Goal: Task Accomplishment & Management: Manage account settings

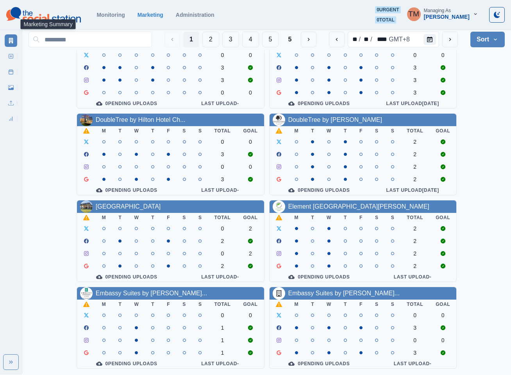
scroll to position [234, 0]
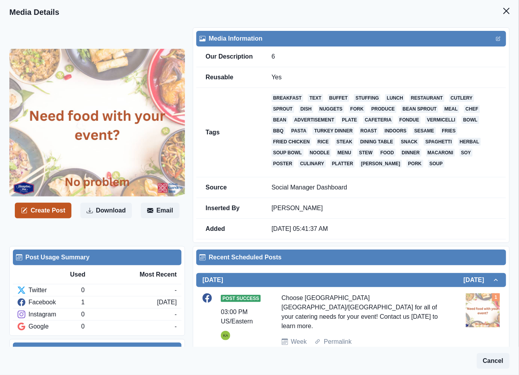
click at [54, 214] on button "Create Post" at bounding box center [43, 211] width 57 height 16
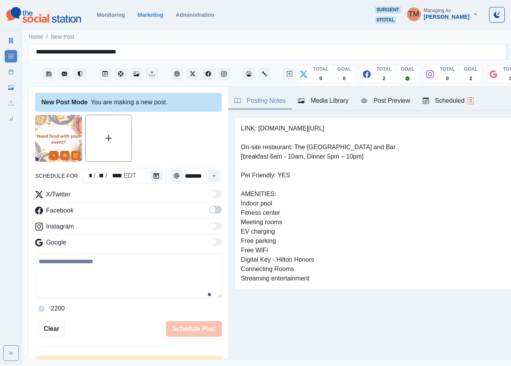
click at [162, 276] on textarea at bounding box center [128, 275] width 187 height 44
paste textarea "**********"
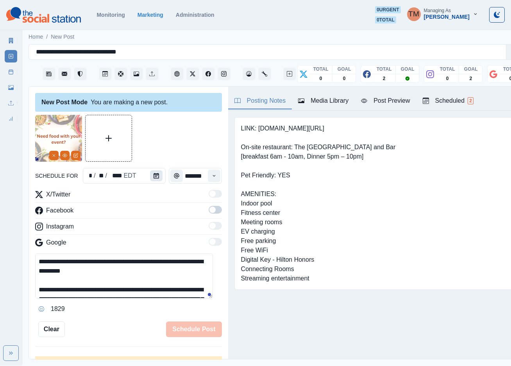
scroll to position [53, 0]
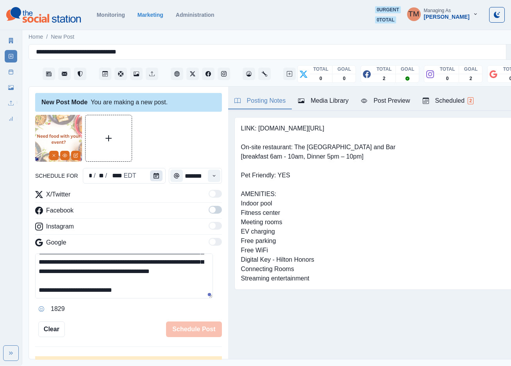
type textarea "**********"
click at [154, 172] on button "Calendar" at bounding box center [156, 175] width 12 height 11
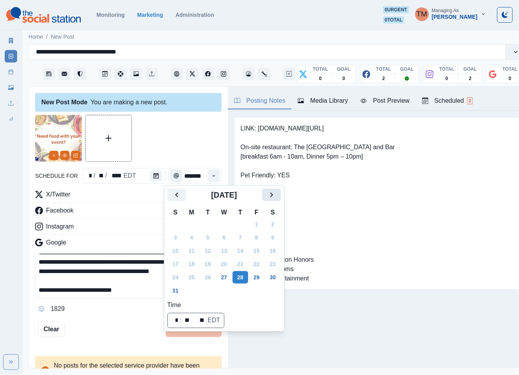
click at [280, 193] on button "Next" at bounding box center [271, 195] width 19 height 12
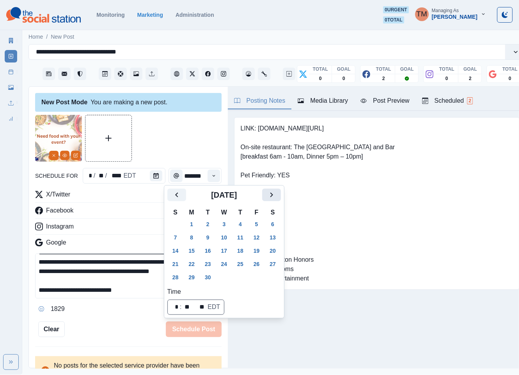
click at [280, 193] on button "Next" at bounding box center [271, 195] width 19 height 12
click at [260, 264] on button "24" at bounding box center [257, 264] width 16 height 12
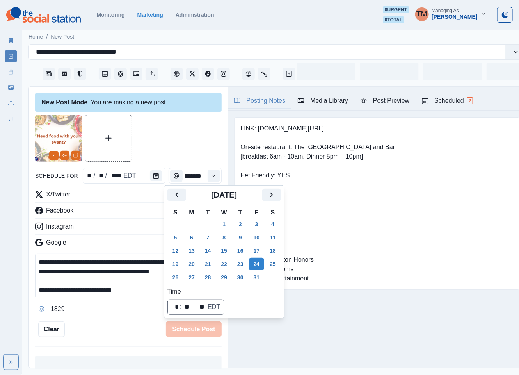
click at [161, 144] on div at bounding box center [128, 138] width 187 height 47
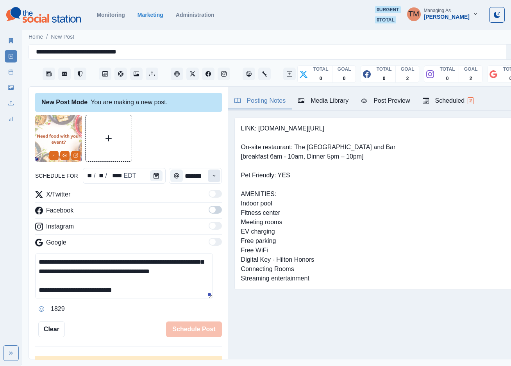
click at [211, 173] on icon "Time" at bounding box center [213, 175] width 5 height 5
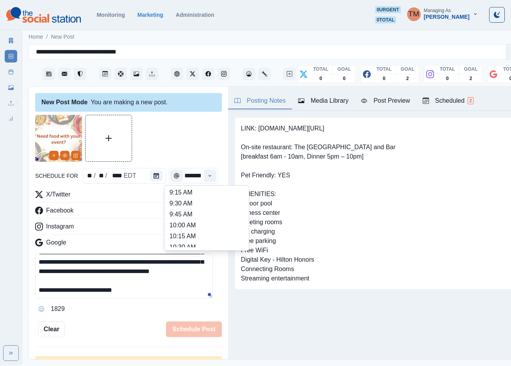
scroll to position [173, 0]
click at [197, 215] on li "12:30 PM" at bounding box center [206, 217] width 78 height 11
type input "********"
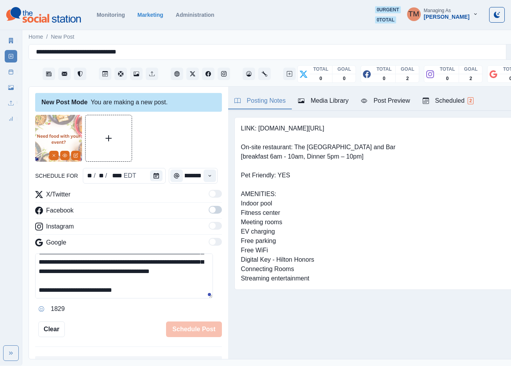
click at [185, 125] on div at bounding box center [128, 138] width 187 height 47
click at [208, 211] on span at bounding box center [214, 210] width 13 height 8
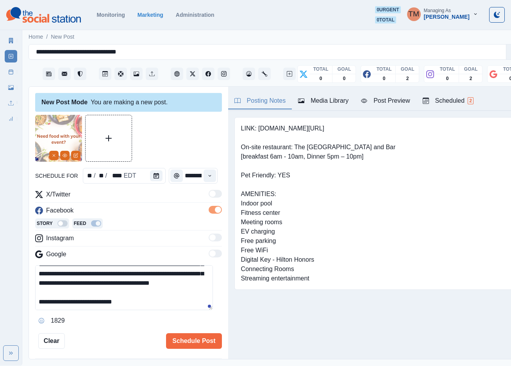
click at [190, 137] on div at bounding box center [128, 138] width 187 height 47
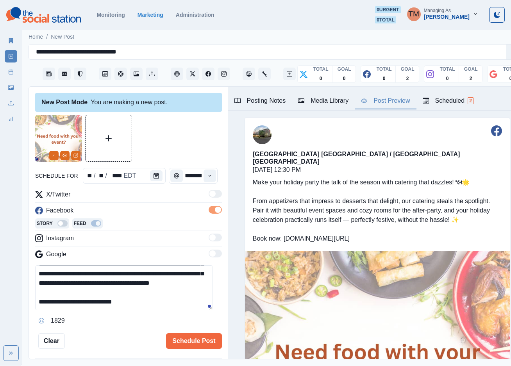
click at [395, 100] on div "Post Preview" at bounding box center [385, 100] width 49 height 9
click at [196, 344] on button "Schedule Post" at bounding box center [193, 341] width 55 height 16
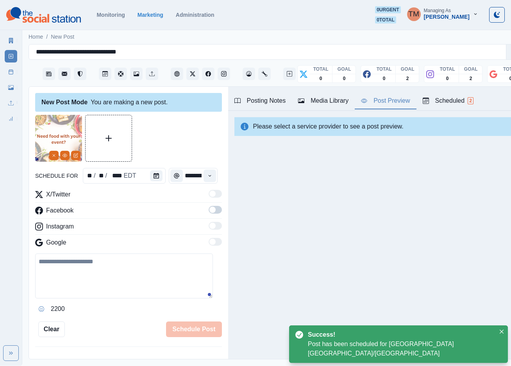
click at [179, 161] on div at bounding box center [128, 138] width 187 height 47
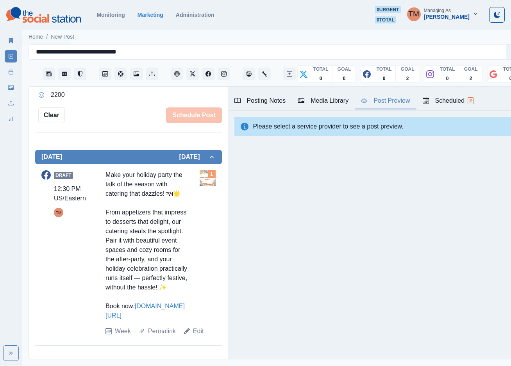
click at [8, 70] on icon at bounding box center [10, 71] width 5 height 5
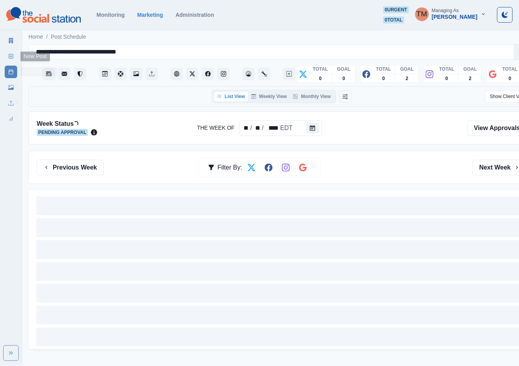
click at [9, 52] on link "New Post" at bounding box center [11, 56] width 12 height 12
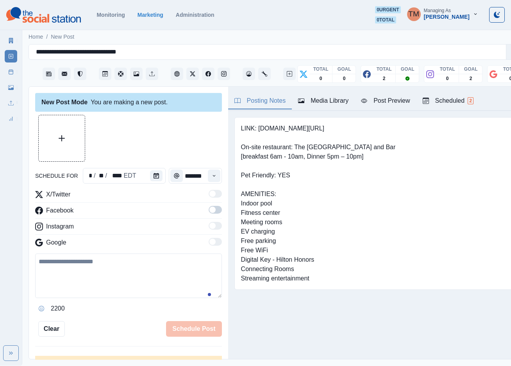
drag, startPoint x: 149, startPoint y: 278, endPoint x: 131, endPoint y: 280, distance: 17.7
click at [146, 279] on textarea at bounding box center [128, 275] width 187 height 44
paste textarea "**********"
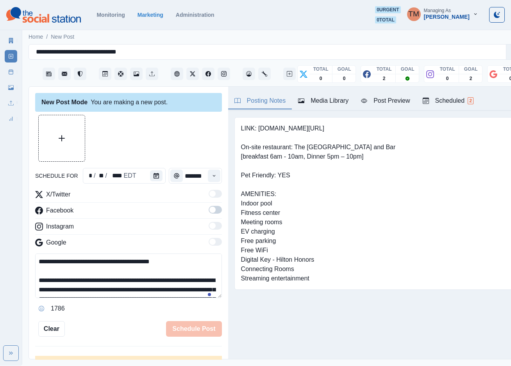
scroll to position [72, 0]
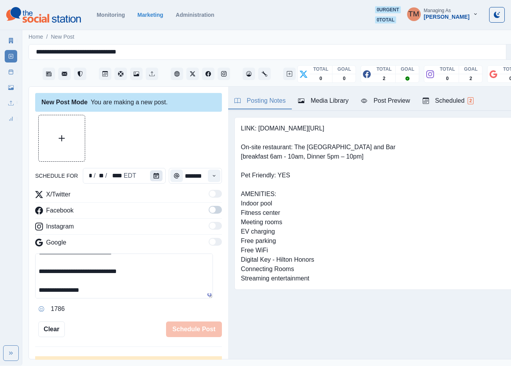
type textarea "**********"
click at [153, 175] on icon "Calendar" at bounding box center [155, 175] width 5 height 5
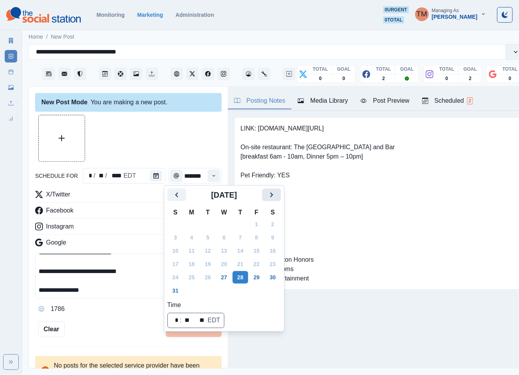
click at [269, 197] on icon "Next" at bounding box center [271, 194] width 9 height 9
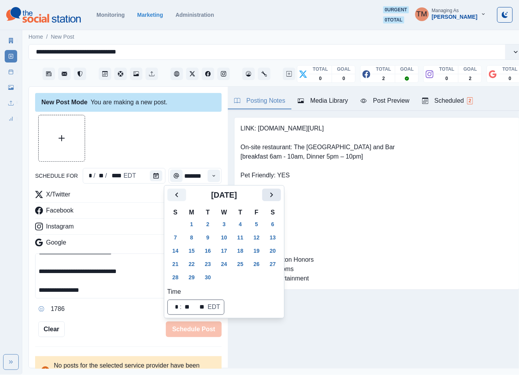
click at [269, 197] on icon "Next" at bounding box center [271, 194] width 9 height 9
click at [222, 264] on button "22" at bounding box center [225, 264] width 16 height 12
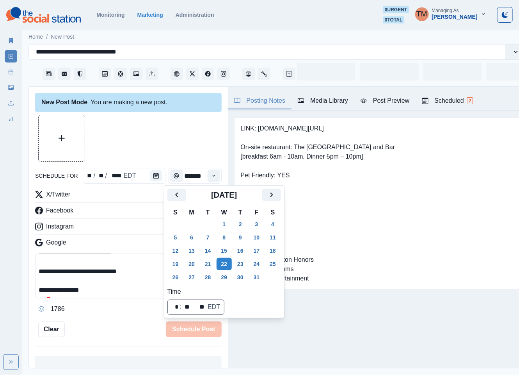
click at [138, 136] on div at bounding box center [128, 138] width 187 height 47
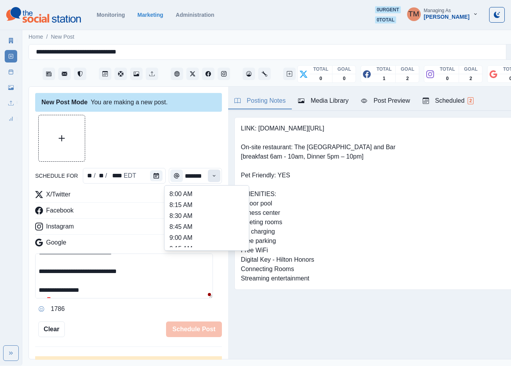
click at [211, 174] on icon "Time" at bounding box center [213, 175] width 5 height 5
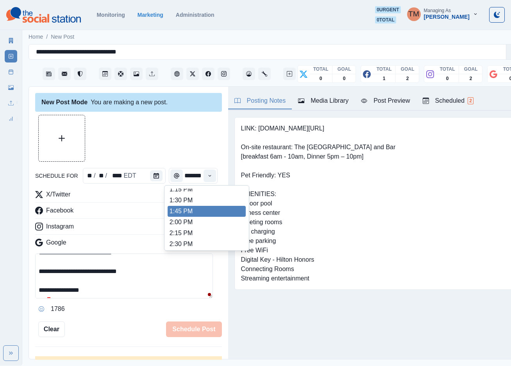
click at [186, 211] on li "1:45 PM" at bounding box center [206, 211] width 78 height 11
type input "*******"
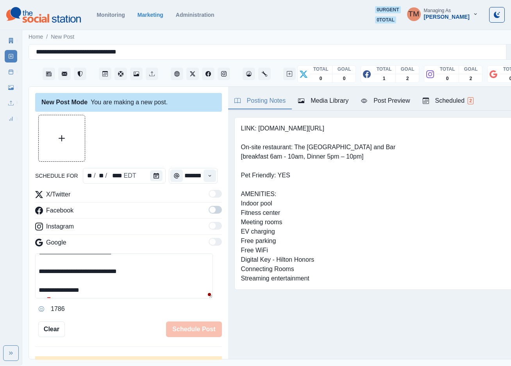
click at [209, 210] on span at bounding box center [212, 209] width 6 height 6
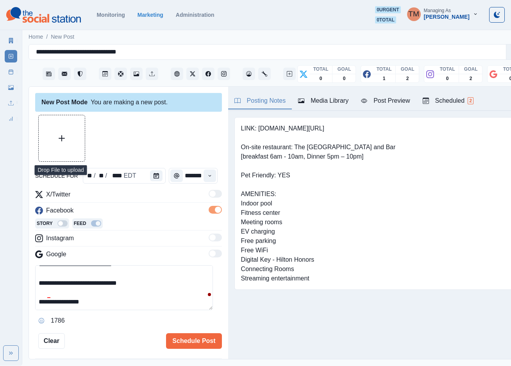
click at [60, 139] on icon "Upload Media" at bounding box center [62, 138] width 6 height 6
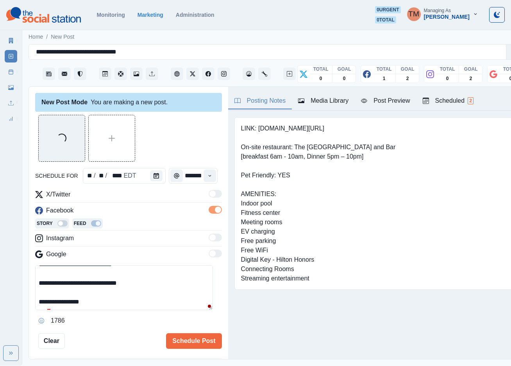
click at [396, 100] on div "Post Preview" at bounding box center [385, 100] width 49 height 9
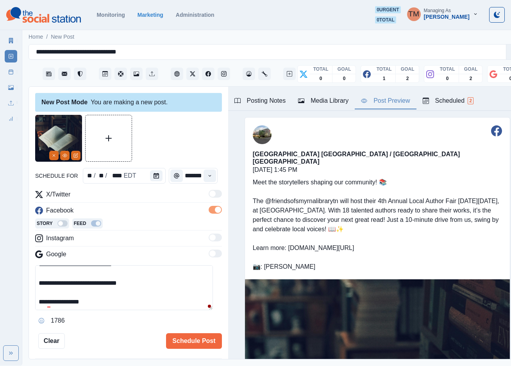
scroll to position [74, 0]
click at [197, 341] on button "Schedule Post" at bounding box center [193, 341] width 55 height 16
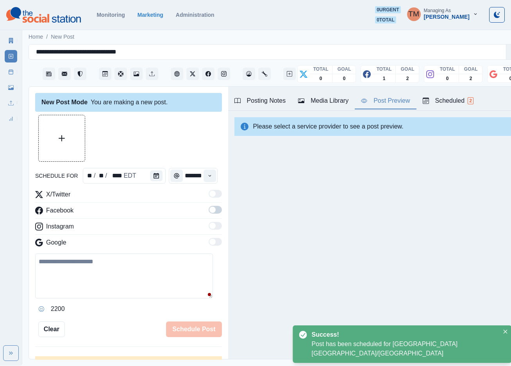
scroll to position [0, 0]
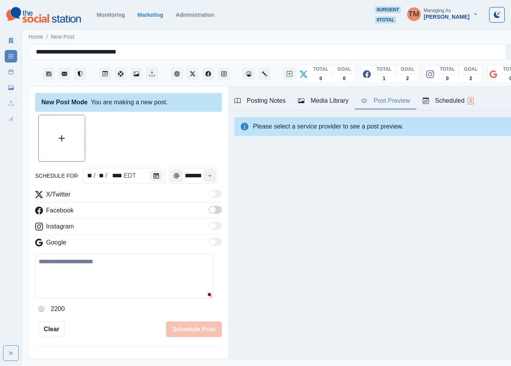
click at [13, 67] on link "Post Schedule" at bounding box center [11, 72] width 12 height 12
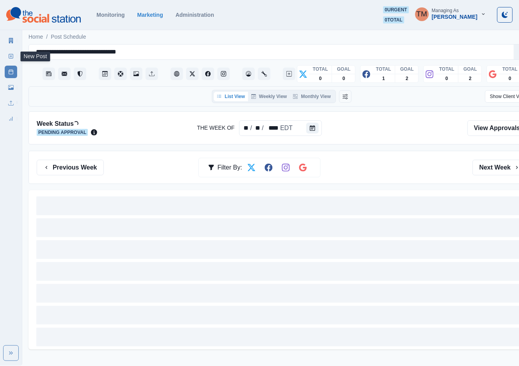
click at [13, 54] on rect at bounding box center [11, 56] width 4 height 4
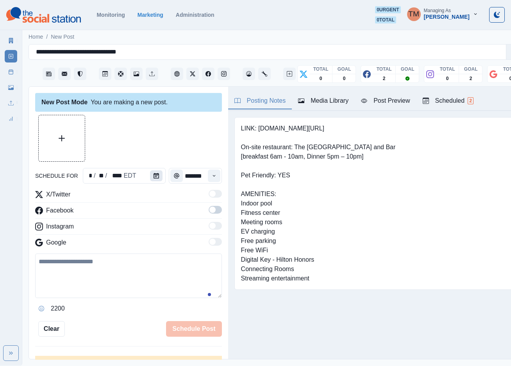
click at [153, 180] on button "Calendar" at bounding box center [156, 175] width 12 height 11
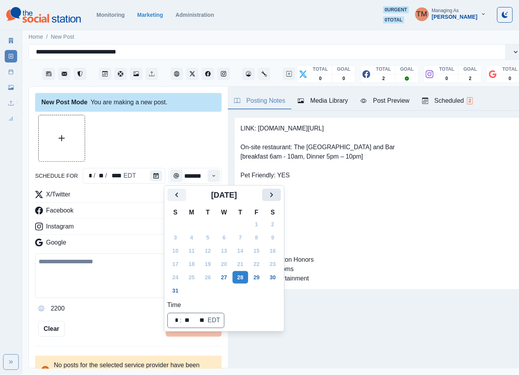
click at [274, 194] on icon "Next" at bounding box center [271, 194] width 9 height 9
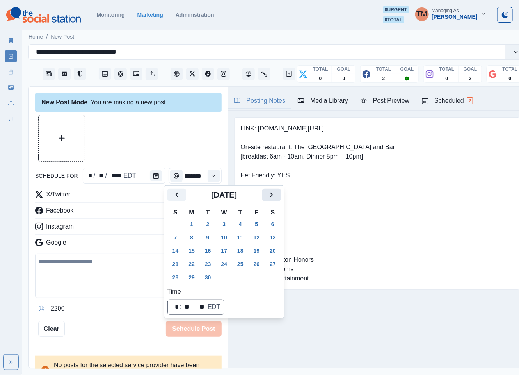
click at [274, 194] on icon "Next" at bounding box center [271, 194] width 9 height 9
click at [173, 275] on button "26" at bounding box center [176, 277] width 16 height 12
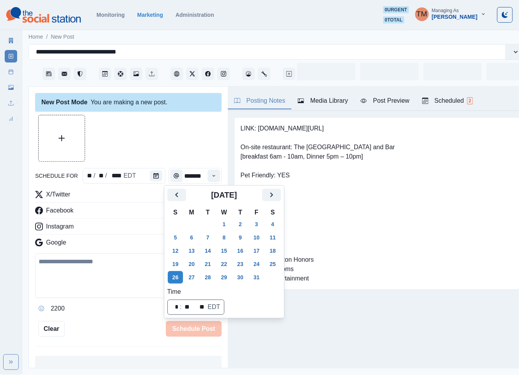
click at [148, 143] on div at bounding box center [128, 138] width 187 height 47
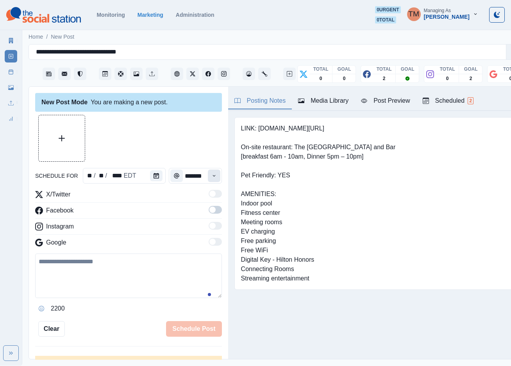
click at [211, 177] on icon "Time" at bounding box center [213, 175] width 5 height 5
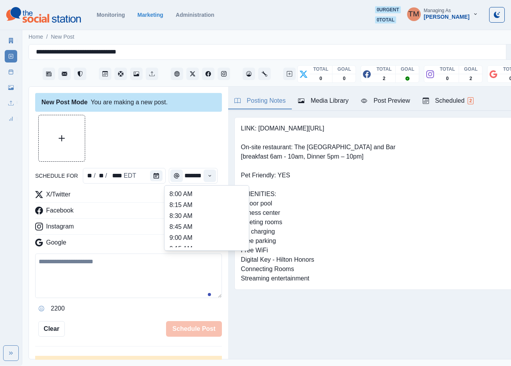
scroll to position [205, 0]
click at [190, 218] on li "1:15 PM" at bounding box center [206, 218] width 78 height 11
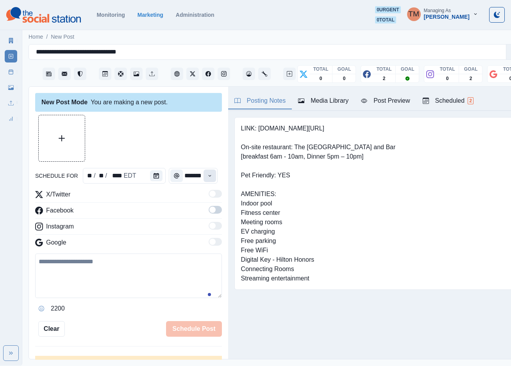
click at [207, 177] on icon "Time" at bounding box center [209, 175] width 5 height 5
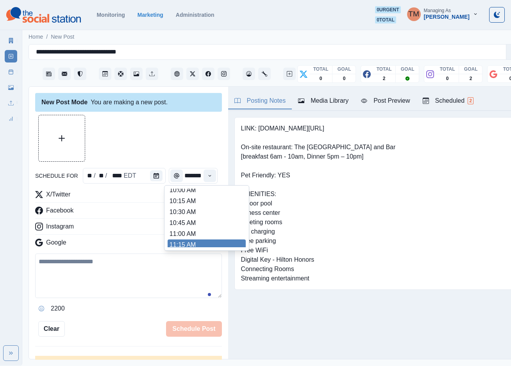
scroll to position [94, 0]
click at [189, 244] on li "11:15 AM" at bounding box center [206, 242] width 78 height 11
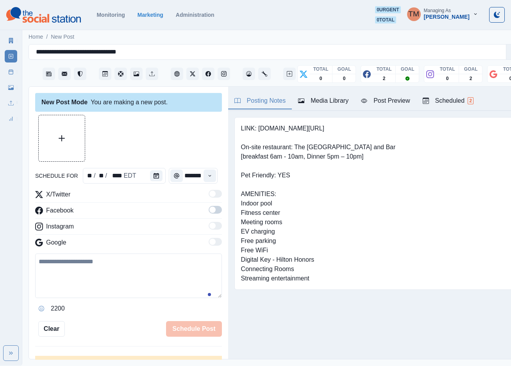
type input "********"
click at [209, 208] on span at bounding box center [212, 209] width 6 height 6
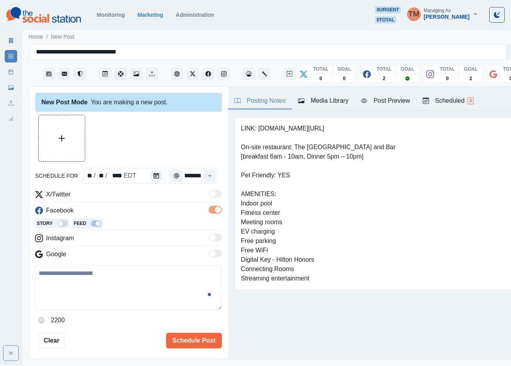
scroll to position [0, 0]
click at [90, 289] on textarea at bounding box center [128, 287] width 187 height 44
paste textarea "**********"
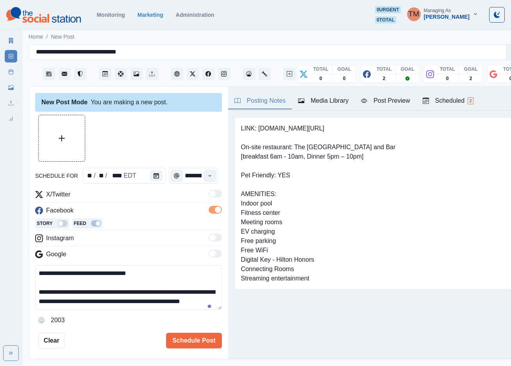
scroll to position [25, 0]
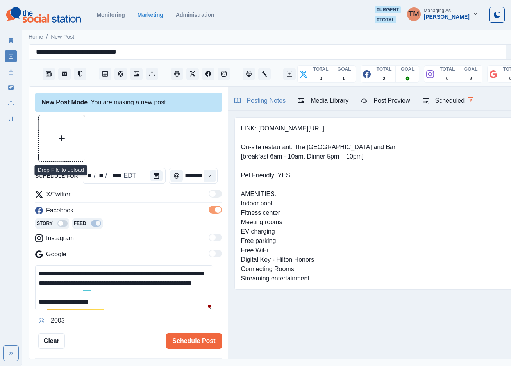
type textarea "**********"
click at [66, 137] on button "Upload Media" at bounding box center [62, 138] width 46 height 46
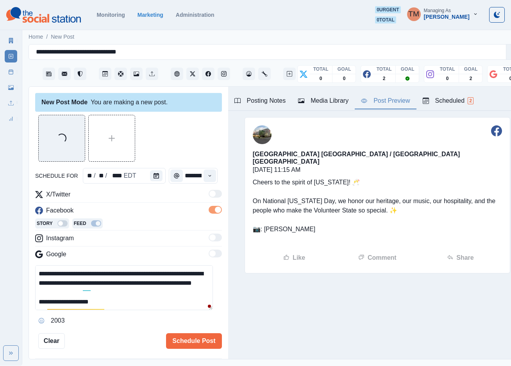
click at [406, 108] on button "Post Preview" at bounding box center [384, 101] width 61 height 16
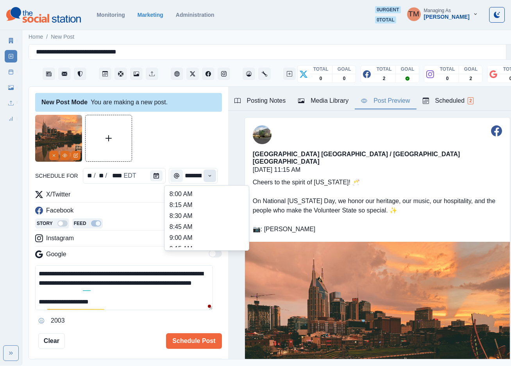
click at [205, 179] on button "Time" at bounding box center [209, 175] width 12 height 12
click at [203, 222] on li "3:00 PM" at bounding box center [206, 224] width 78 height 11
type input "*******"
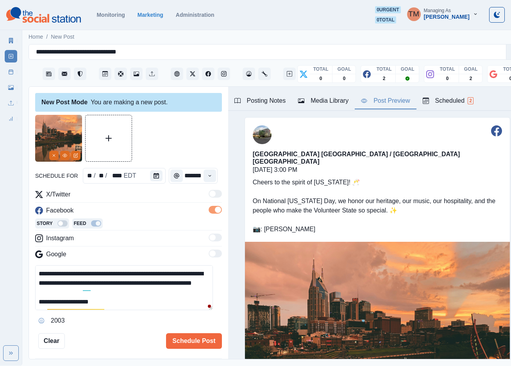
click at [176, 143] on div at bounding box center [128, 138] width 187 height 47
click at [90, 303] on div "so" at bounding box center [116, 297] width 81 height 12
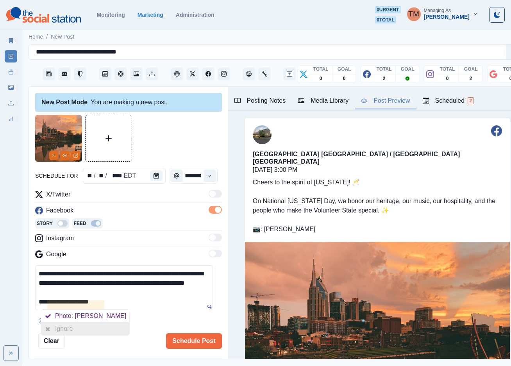
click at [74, 328] on div "Ignore" at bounding box center [65, 328] width 21 height 12
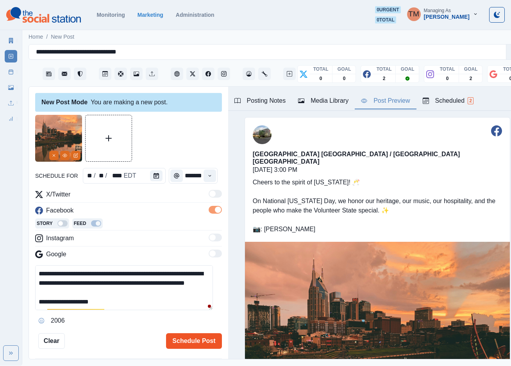
type textarea "**********"
drag, startPoint x: 207, startPoint y: 342, endPoint x: 102, endPoint y: 305, distance: 111.5
click at [158, 297] on div "**********" at bounding box center [128, 232] width 187 height 234
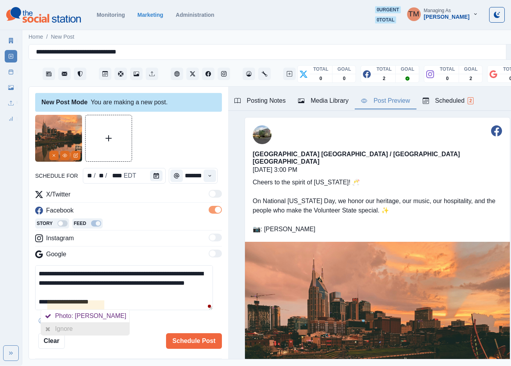
click at [81, 331] on div "Ignore" at bounding box center [85, 328] width 88 height 12
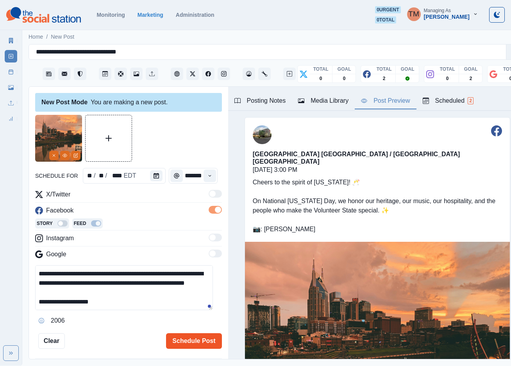
click at [203, 347] on button "Schedule Post" at bounding box center [193, 341] width 55 height 16
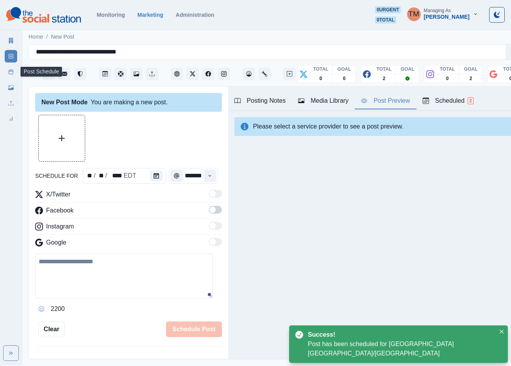
drag, startPoint x: 11, startPoint y: 75, endPoint x: 0, endPoint y: 81, distance: 11.9
click at [11, 76] on link "Post Schedule" at bounding box center [11, 72] width 12 height 12
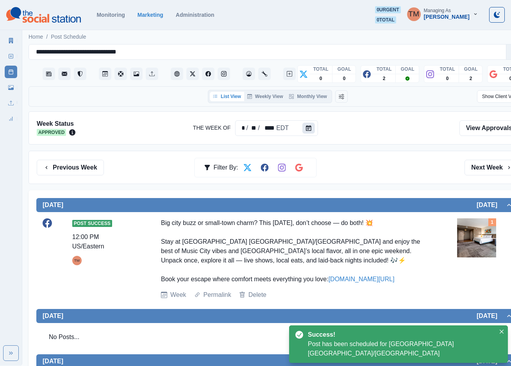
click at [306, 128] on icon "Calendar" at bounding box center [308, 127] width 5 height 5
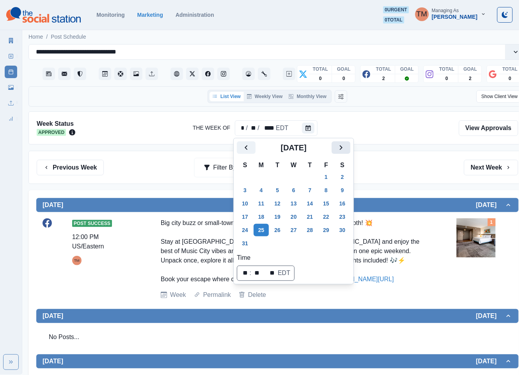
click at [341, 143] on icon "Next" at bounding box center [340, 147] width 9 height 9
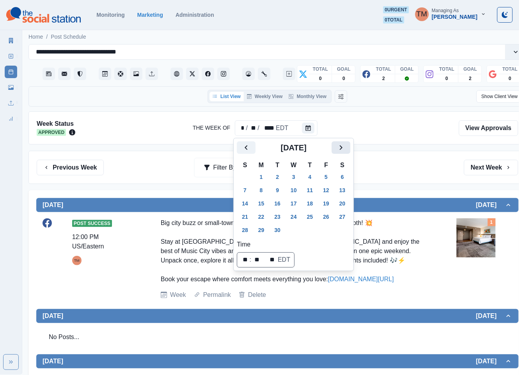
click at [341, 143] on icon "Next" at bounding box center [340, 147] width 9 height 9
click at [260, 218] on button "20" at bounding box center [262, 216] width 16 height 12
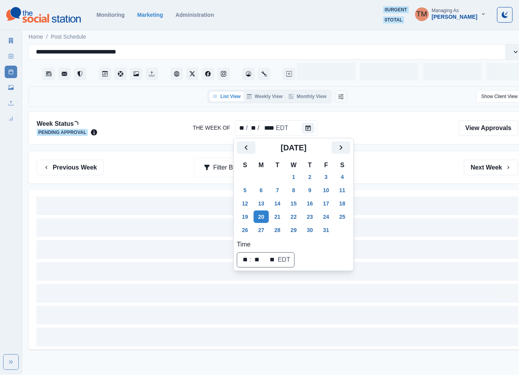
click at [376, 169] on div "Previous Week Filter By: Next Week" at bounding box center [278, 168] width 482 height 16
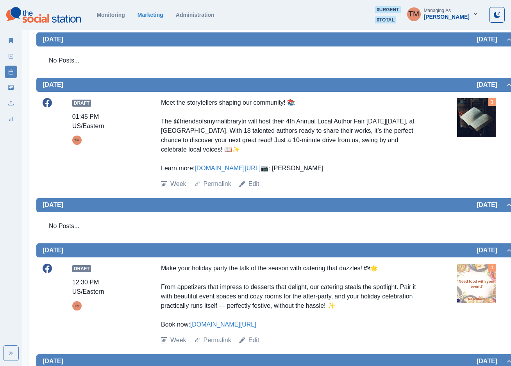
scroll to position [204, 0]
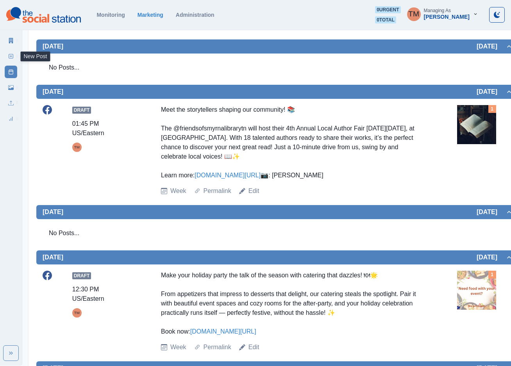
click at [15, 55] on link "New Post" at bounding box center [11, 56] width 12 height 12
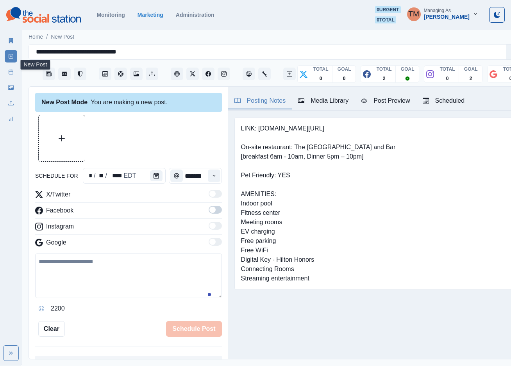
scroll to position [8, 0]
click at [153, 173] on icon "Calendar" at bounding box center [155, 175] width 5 height 5
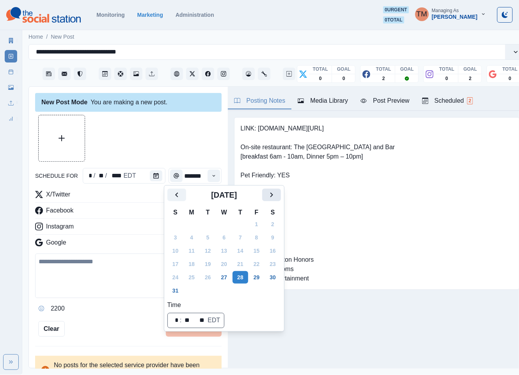
click at [273, 196] on icon "Next" at bounding box center [271, 194] width 9 height 9
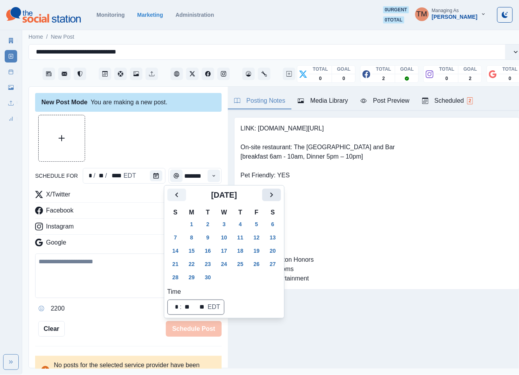
click at [273, 196] on icon "Next" at bounding box center [271, 194] width 9 height 9
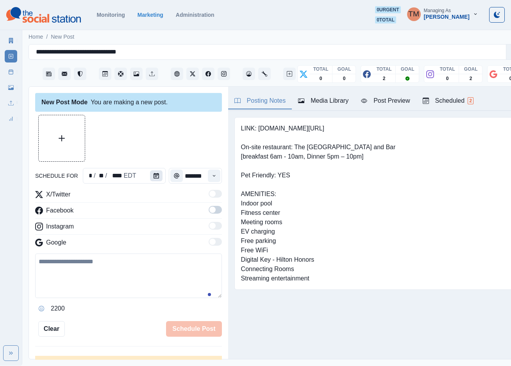
click at [153, 174] on icon "Calendar" at bounding box center [155, 175] width 5 height 5
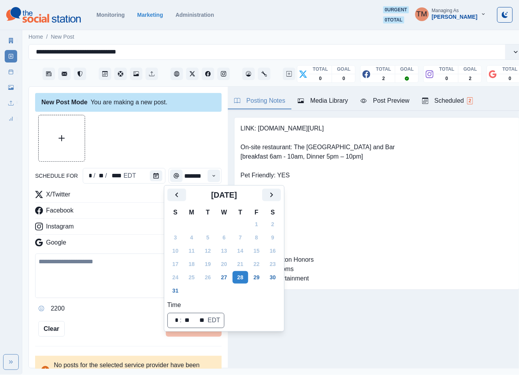
click at [146, 139] on div at bounding box center [128, 138] width 187 height 47
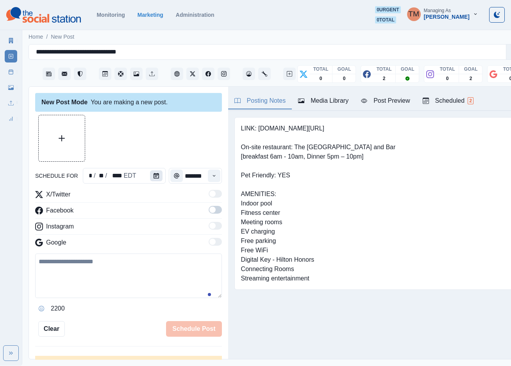
click at [153, 175] on icon "Calendar" at bounding box center [155, 175] width 5 height 5
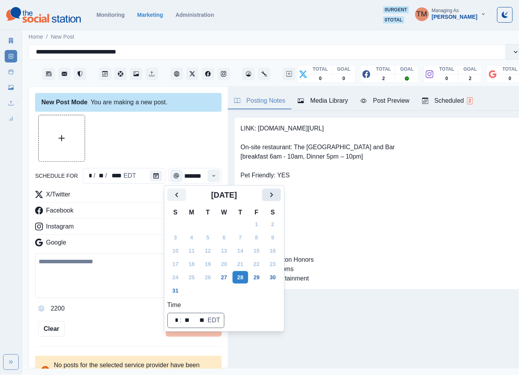
click at [274, 198] on icon "Next" at bounding box center [271, 194] width 9 height 9
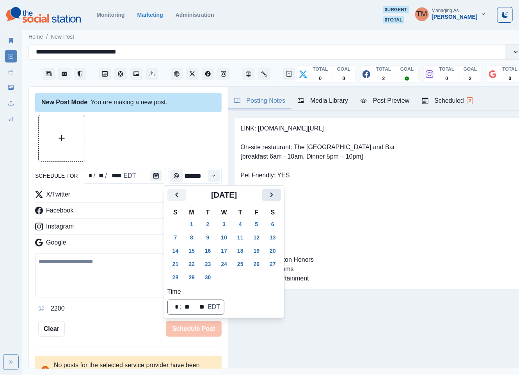
click at [274, 198] on icon "Next" at bounding box center [271, 194] width 9 height 9
click at [208, 276] on button "28" at bounding box center [208, 277] width 16 height 12
click at [211, 174] on icon "Time" at bounding box center [213, 175] width 5 height 5
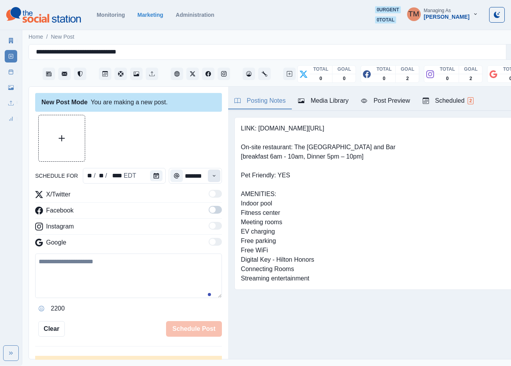
click at [211, 174] on icon "Time" at bounding box center [213, 175] width 5 height 5
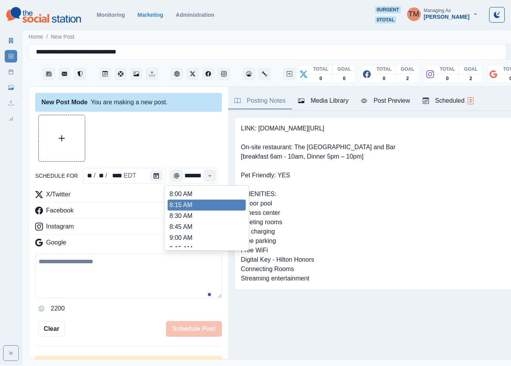
scroll to position [234, 0]
click at [211, 200] on li "1:30 PM" at bounding box center [206, 200] width 78 height 11
click at [207, 177] on icon "Time" at bounding box center [209, 175] width 5 height 5
click at [201, 207] on li "2:45 PM" at bounding box center [206, 204] width 78 height 11
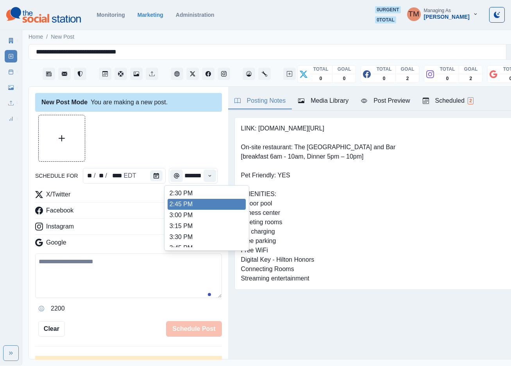
type input "*******"
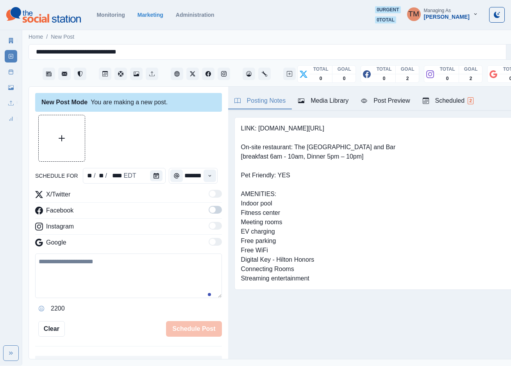
drag, startPoint x: 204, startPoint y: 208, endPoint x: 201, endPoint y: 217, distance: 8.6
click at [209, 209] on span at bounding box center [212, 209] width 6 height 6
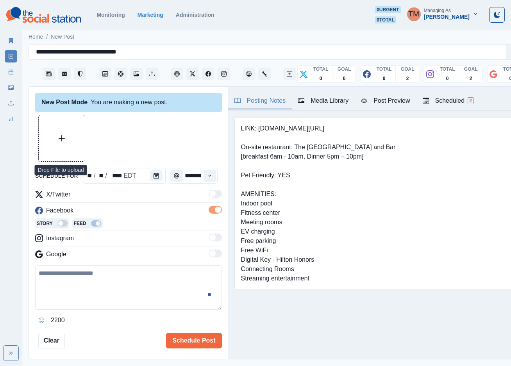
click at [71, 142] on button "Upload Media" at bounding box center [62, 138] width 46 height 46
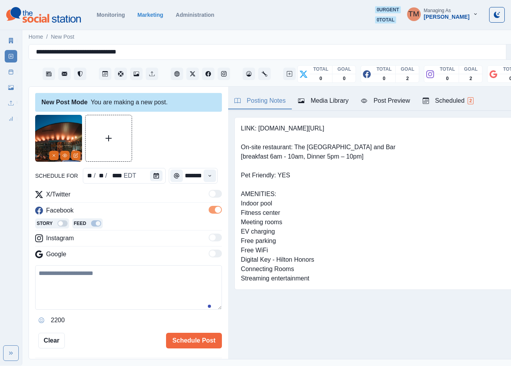
click at [93, 294] on textarea at bounding box center [128, 287] width 187 height 44
paste textarea "**********"
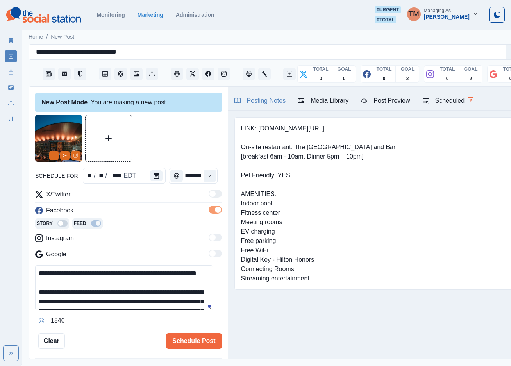
scroll to position [62, 0]
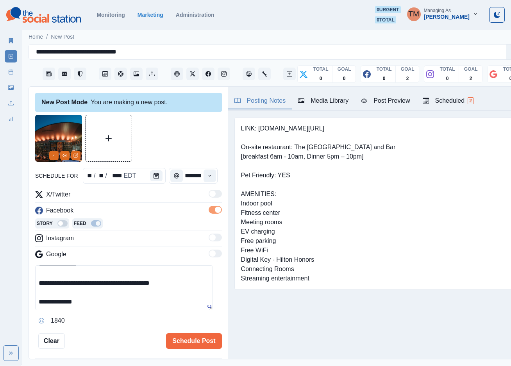
type textarea "**********"
click at [377, 100] on div "Post Preview" at bounding box center [385, 100] width 49 height 9
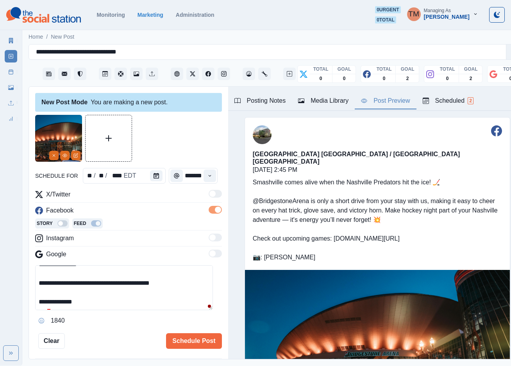
scroll to position [103, 0]
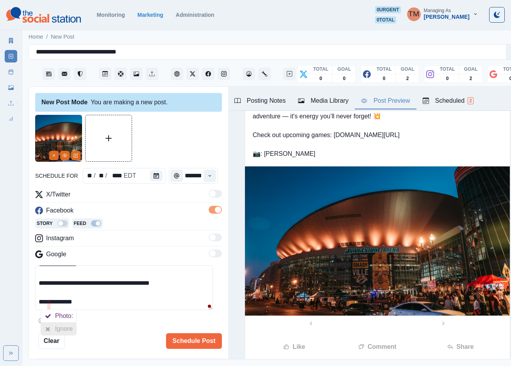
click at [47, 325] on div at bounding box center [48, 328] width 14 height 12
click at [183, 340] on button "Schedule Post" at bounding box center [193, 341] width 55 height 16
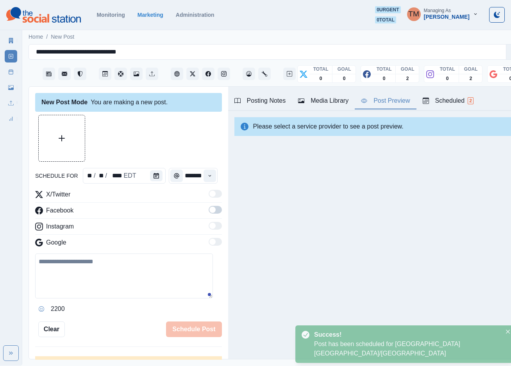
scroll to position [0, 0]
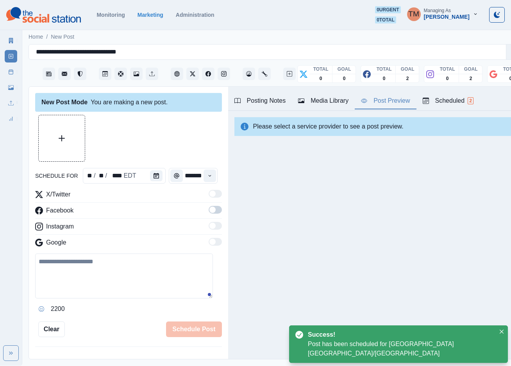
click at [6, 73] on link "Post Schedule" at bounding box center [11, 72] width 12 height 12
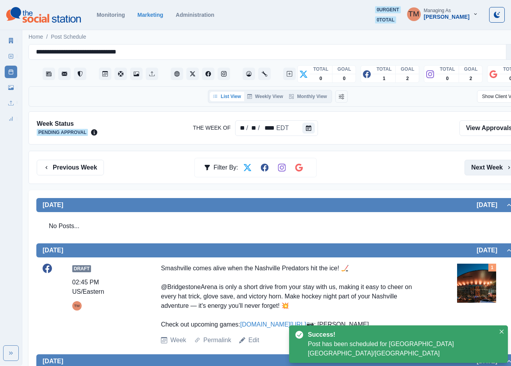
click at [489, 168] on button "Next Week" at bounding box center [491, 168] width 54 height 16
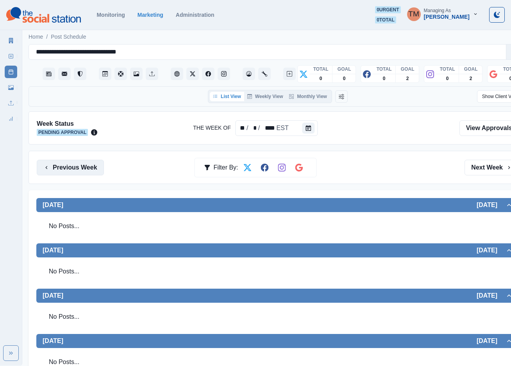
click at [77, 167] on button "Previous Week" at bounding box center [70, 168] width 67 height 16
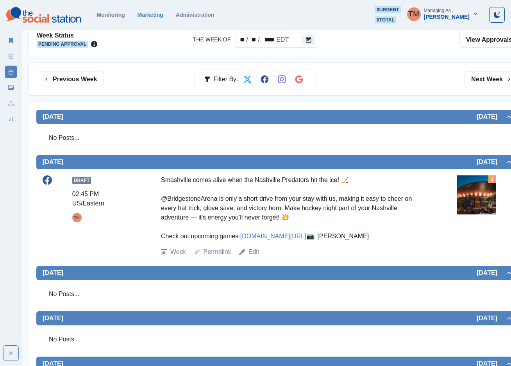
scroll to position [117, 0]
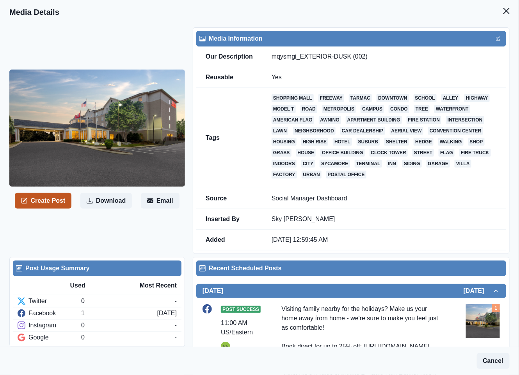
click at [53, 196] on button "Create Post" at bounding box center [43, 201] width 57 height 16
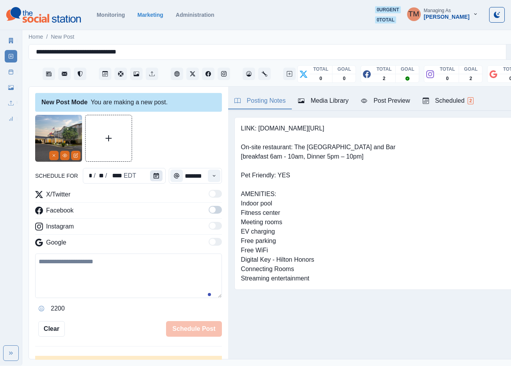
click at [153, 176] on icon "Calendar" at bounding box center [155, 175] width 5 height 5
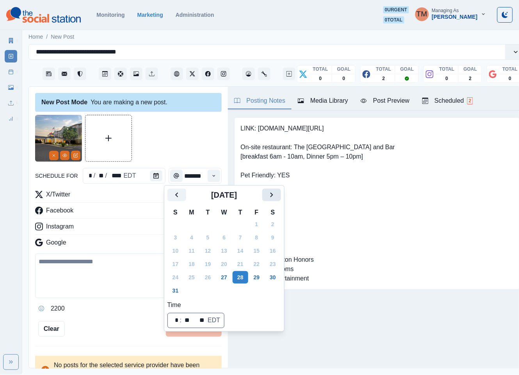
click at [279, 198] on button "Next" at bounding box center [271, 195] width 19 height 12
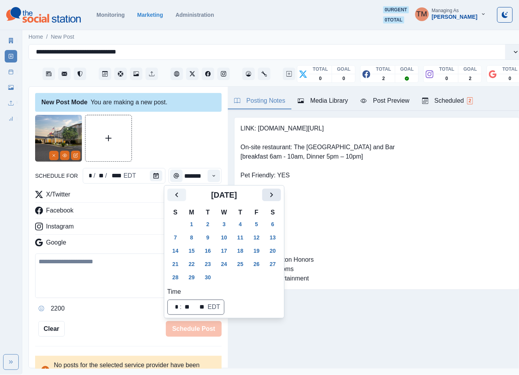
click at [279, 198] on button "Next" at bounding box center [271, 195] width 19 height 12
click at [245, 279] on button "30" at bounding box center [241, 277] width 16 height 12
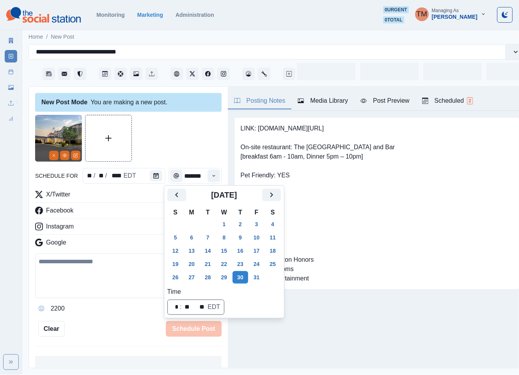
click at [167, 150] on div at bounding box center [128, 138] width 187 height 47
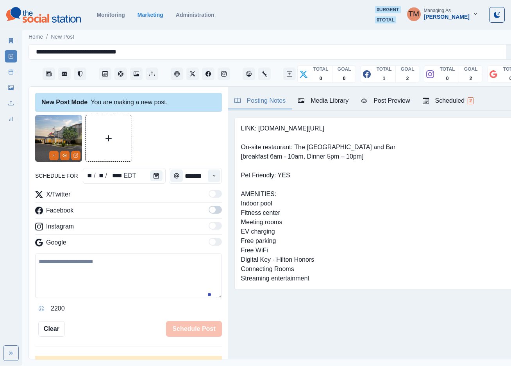
click at [210, 216] on label at bounding box center [214, 212] width 13 height 12
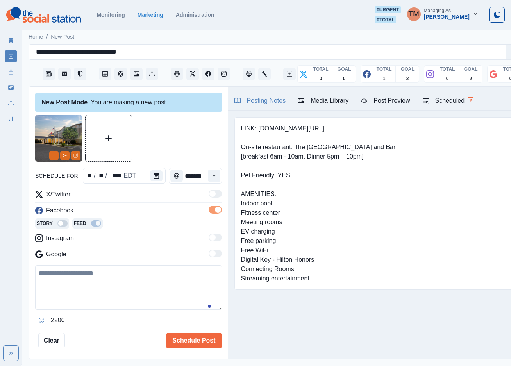
click at [215, 211] on span at bounding box center [218, 209] width 6 height 6
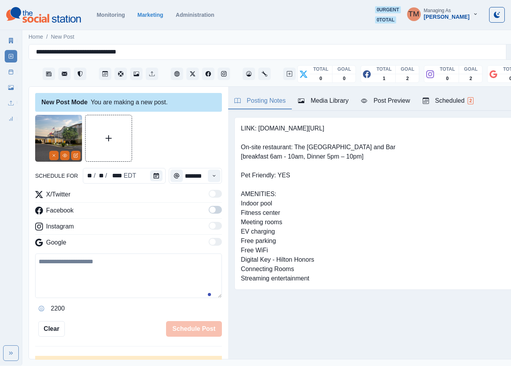
click at [210, 211] on span at bounding box center [214, 210] width 13 height 8
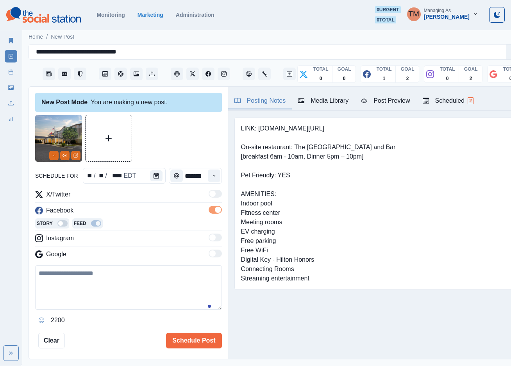
click at [110, 304] on textarea at bounding box center [128, 287] width 187 height 44
paste textarea "**********"
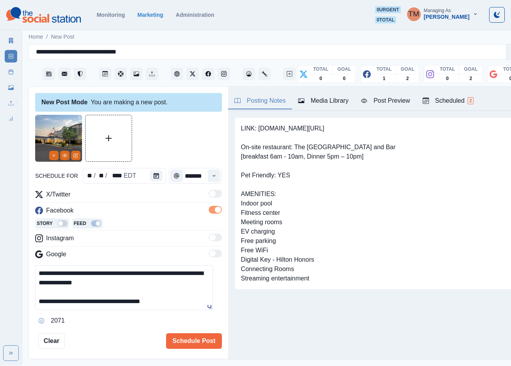
type textarea "**********"
click at [375, 104] on div "Post Preview" at bounding box center [385, 100] width 49 height 9
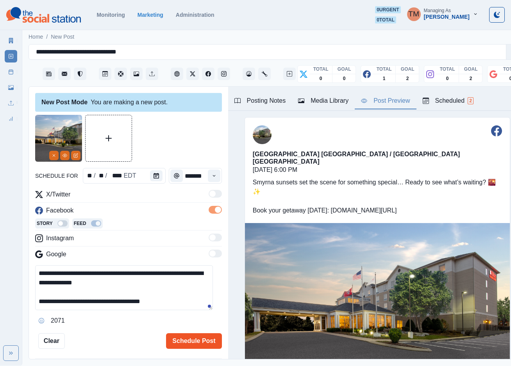
click at [178, 339] on button "Schedule Post" at bounding box center [193, 341] width 55 height 16
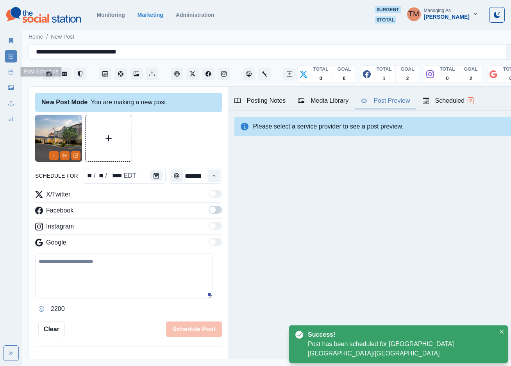
click at [11, 75] on link "Post Schedule" at bounding box center [11, 72] width 12 height 12
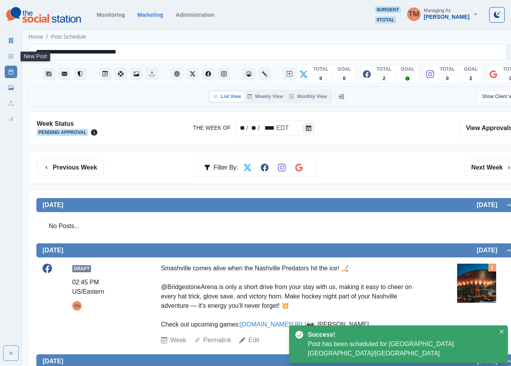
click at [16, 57] on link "New Post" at bounding box center [11, 56] width 12 height 12
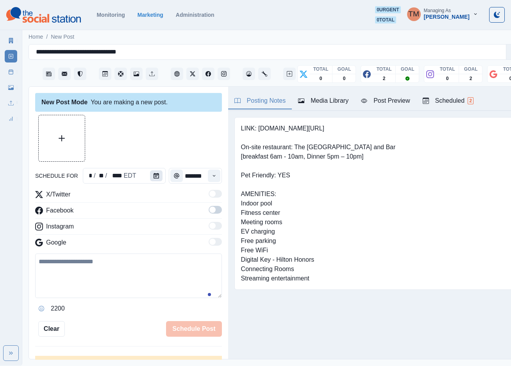
click at [154, 177] on icon "Calendar" at bounding box center [155, 175] width 5 height 5
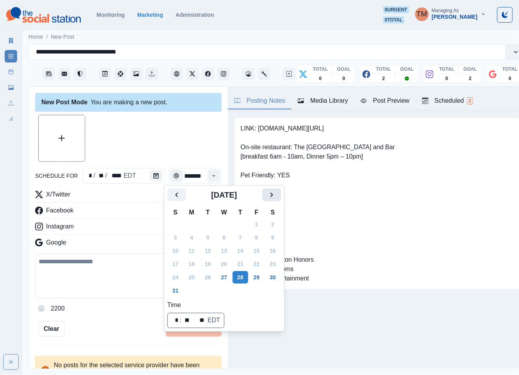
click at [278, 197] on button "Next" at bounding box center [271, 195] width 19 height 12
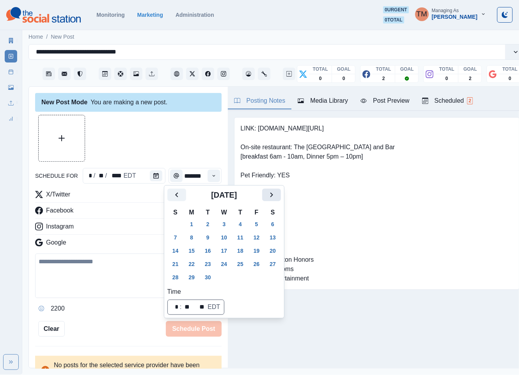
click at [278, 197] on button "Next" at bounding box center [271, 195] width 19 height 12
click at [259, 277] on button "31" at bounding box center [257, 277] width 16 height 12
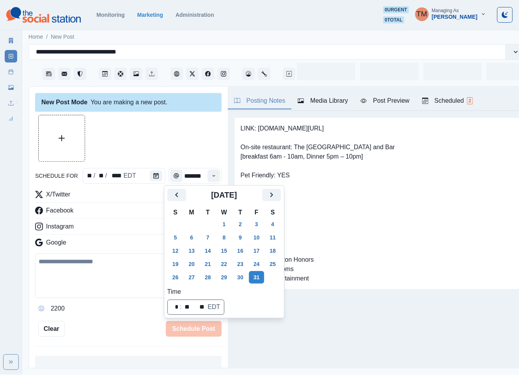
click at [172, 148] on div at bounding box center [128, 138] width 187 height 47
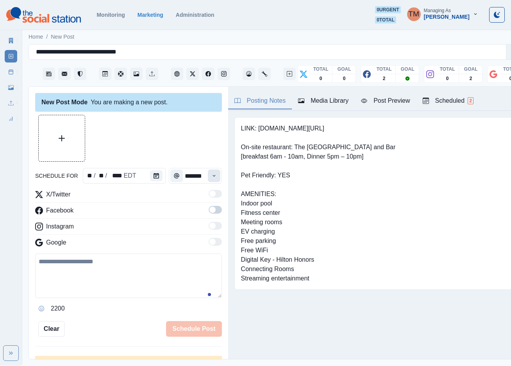
click at [208, 170] on button "Time" at bounding box center [214, 175] width 12 height 12
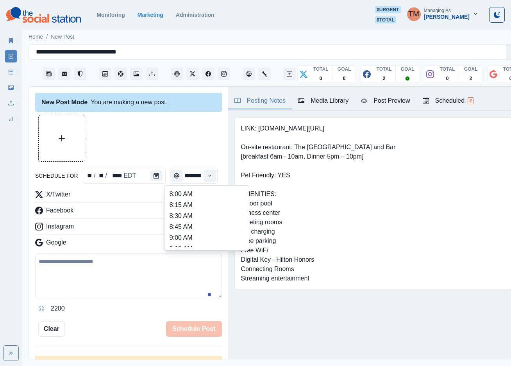
scroll to position [148, 0]
click at [201, 219] on li "12:00 PM" at bounding box center [206, 220] width 78 height 11
type input "********"
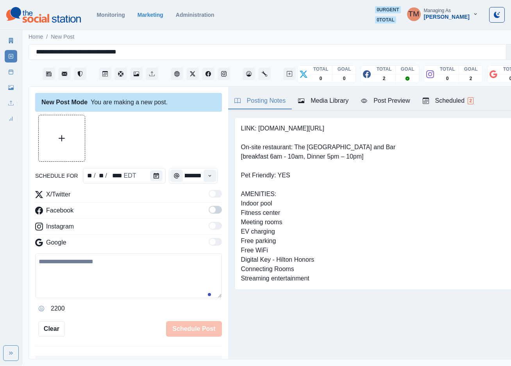
scroll to position [0, 0]
click at [208, 212] on span at bounding box center [214, 210] width 13 height 8
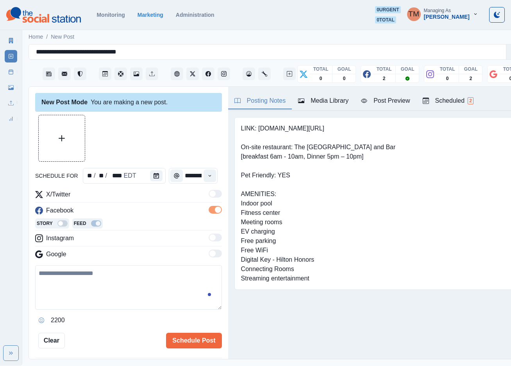
click at [88, 288] on textarea at bounding box center [128, 287] width 187 height 44
click at [72, 142] on button "Upload Media" at bounding box center [62, 138] width 46 height 46
click at [112, 295] on textarea at bounding box center [128, 287] width 187 height 44
paste textarea "**********"
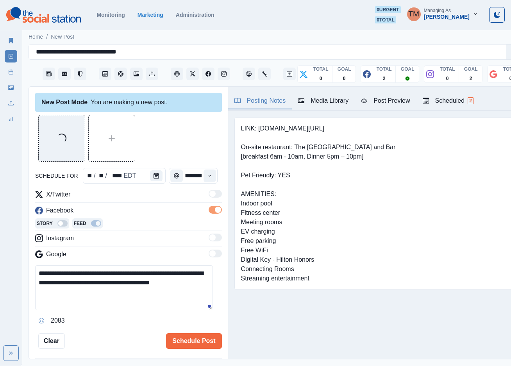
type textarea "**********"
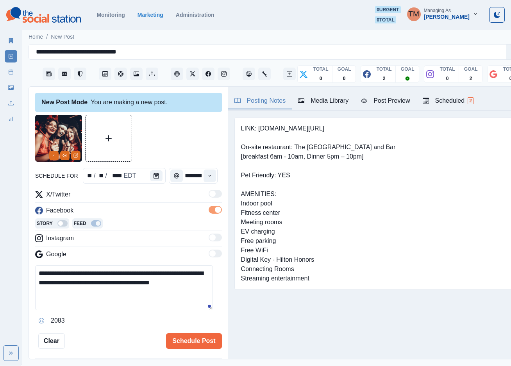
click at [163, 146] on div at bounding box center [128, 138] width 187 height 47
click at [390, 99] on div "Post Preview" at bounding box center [385, 100] width 49 height 9
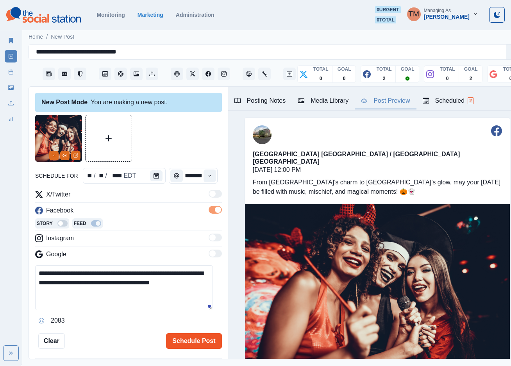
click at [200, 342] on button "Schedule Post" at bounding box center [193, 341] width 55 height 16
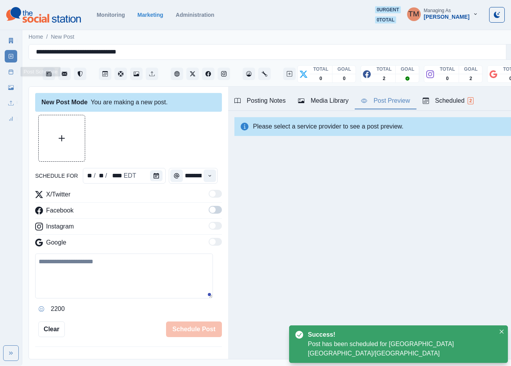
click at [13, 74] on rect at bounding box center [11, 72] width 4 height 4
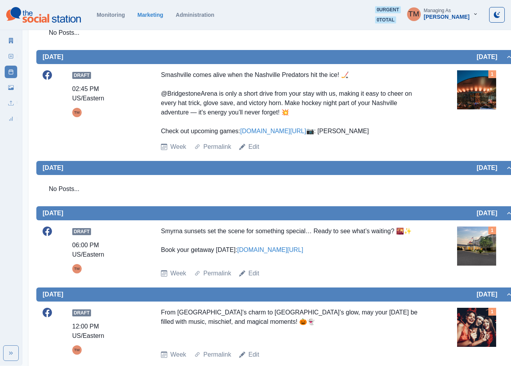
scroll to position [234, 0]
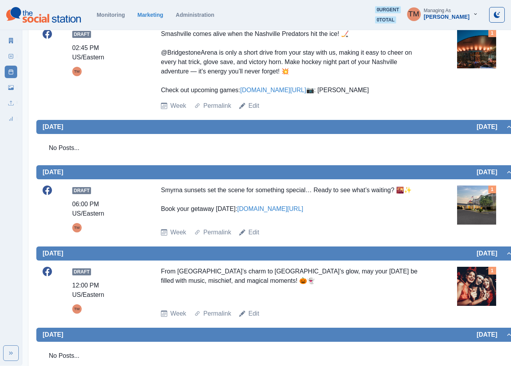
click at [348, 221] on div "Smyrna sunsets set the scene for something special… Ready to see what’s waiting…" at bounding box center [292, 203] width 263 height 36
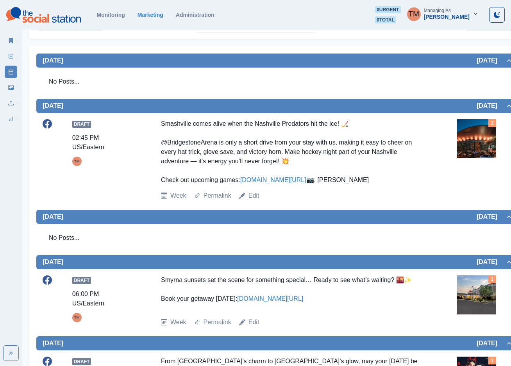
scroll to position [86, 0]
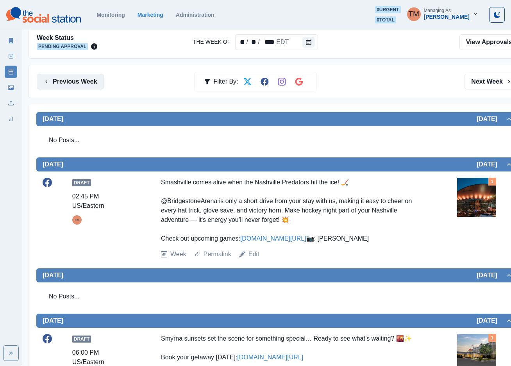
click at [76, 78] on button "Previous Week" at bounding box center [70, 82] width 67 height 16
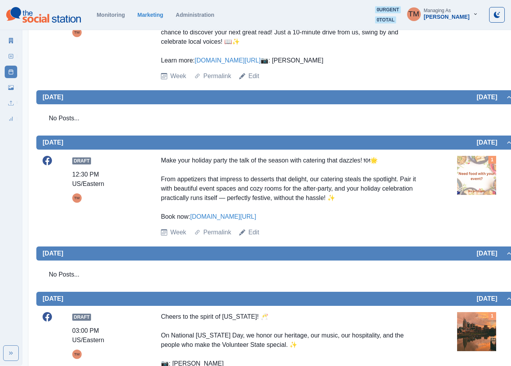
scroll to position [379, 0]
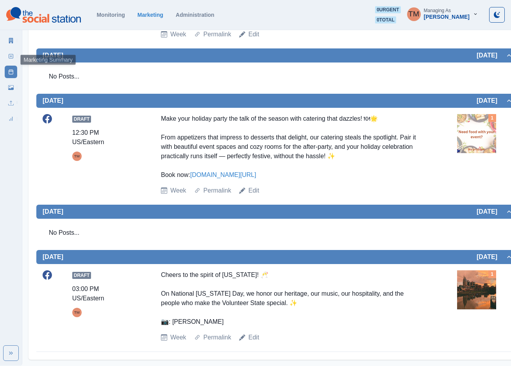
click at [14, 41] on link "Marketing Summary" at bounding box center [11, 40] width 12 height 12
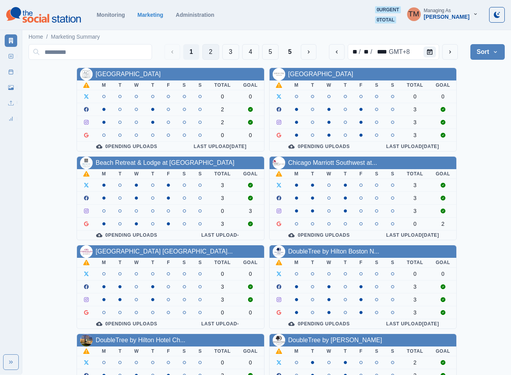
click at [209, 51] on button "2" at bounding box center [210, 52] width 17 height 16
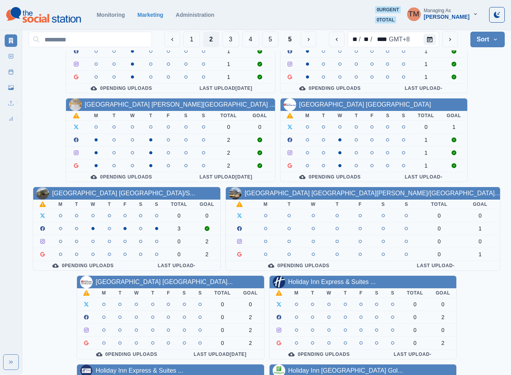
scroll to position [176, 0]
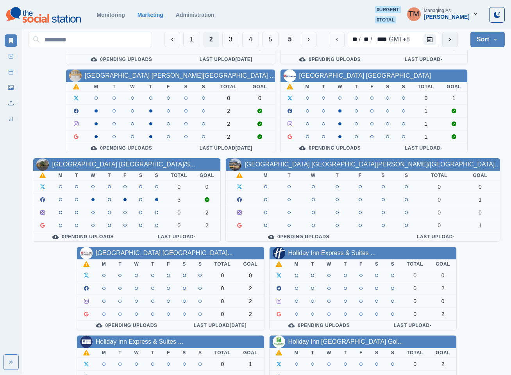
click at [450, 44] on button "next" at bounding box center [450, 40] width 16 height 16
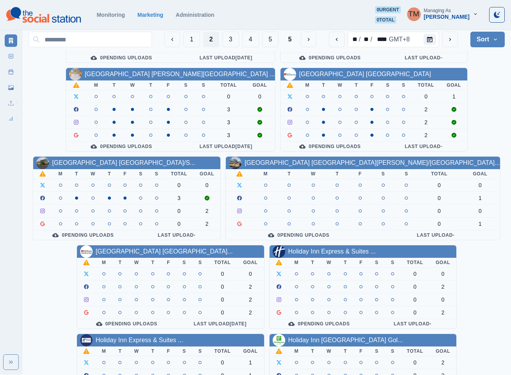
scroll to position [234, 0]
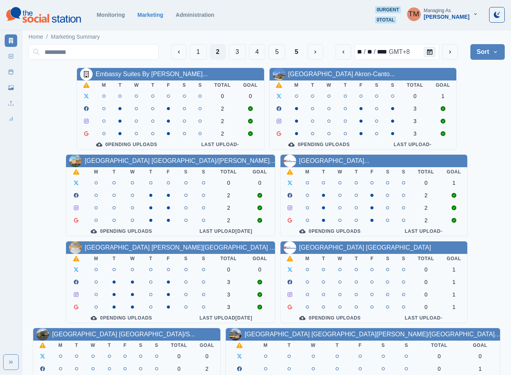
scroll to position [59, 0]
